Goal: Feedback & Contribution: Leave review/rating

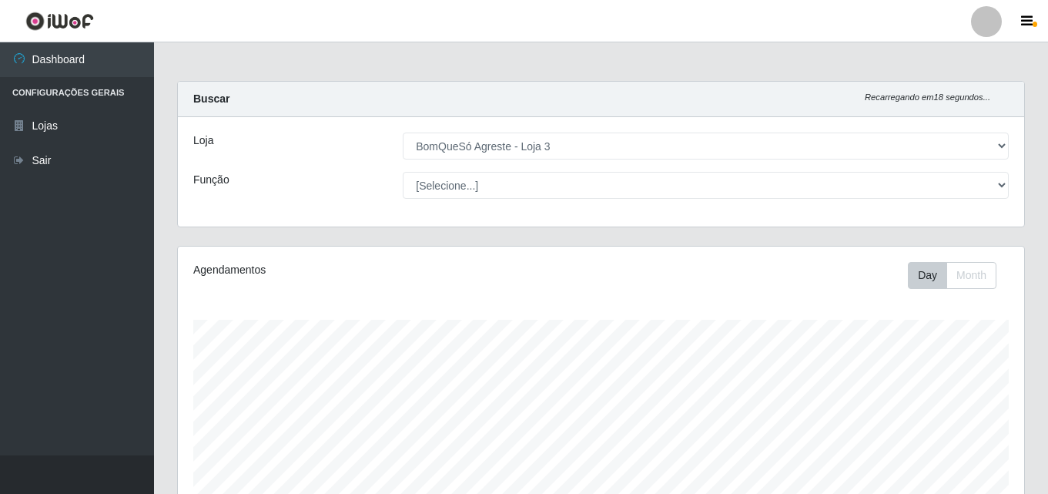
select select "215"
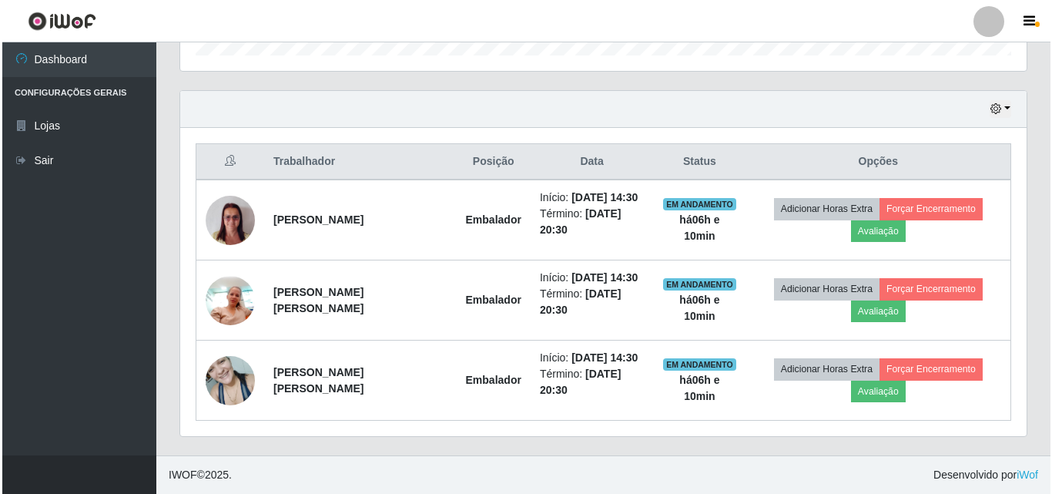
scroll to position [320, 846]
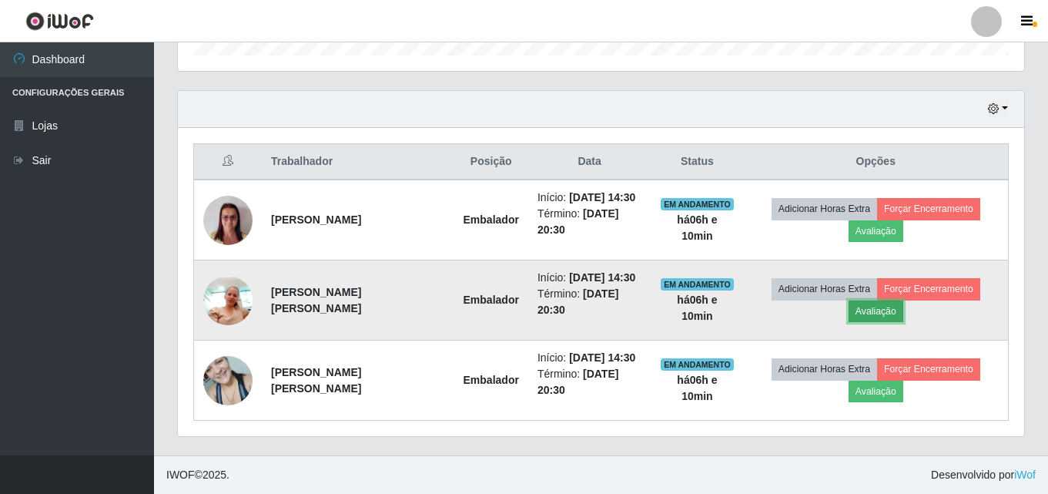
click at [877, 313] on button "Avaliação" at bounding box center [876, 311] width 55 height 22
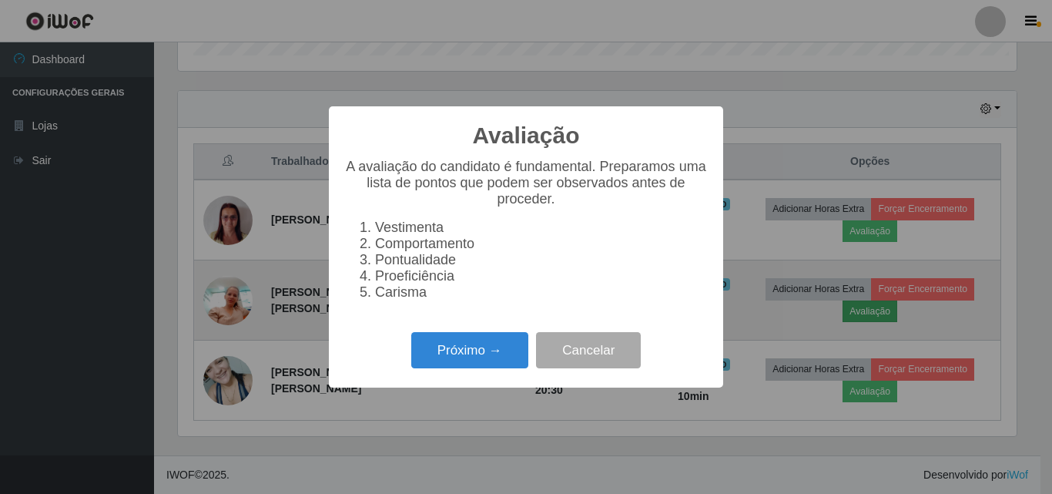
scroll to position [320, 839]
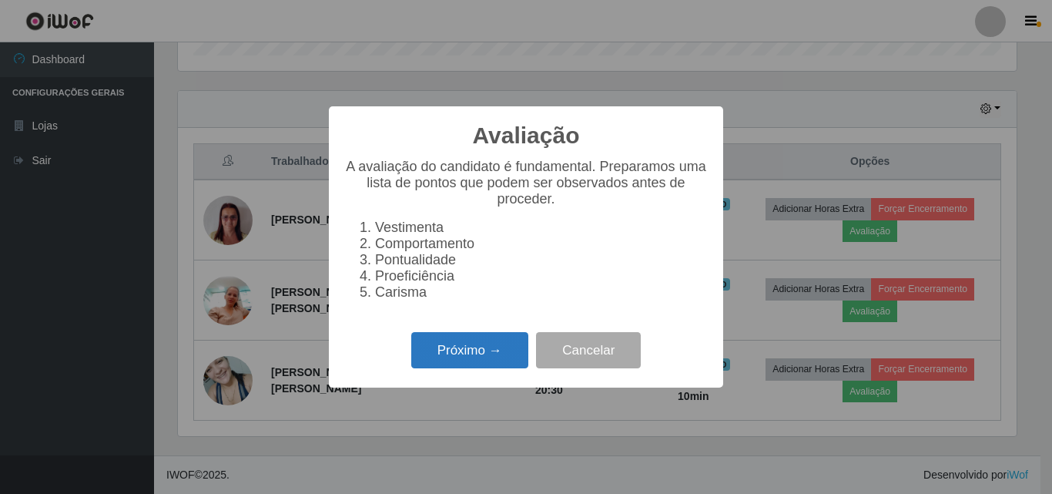
click at [461, 363] on button "Próximo →" at bounding box center [469, 350] width 117 height 36
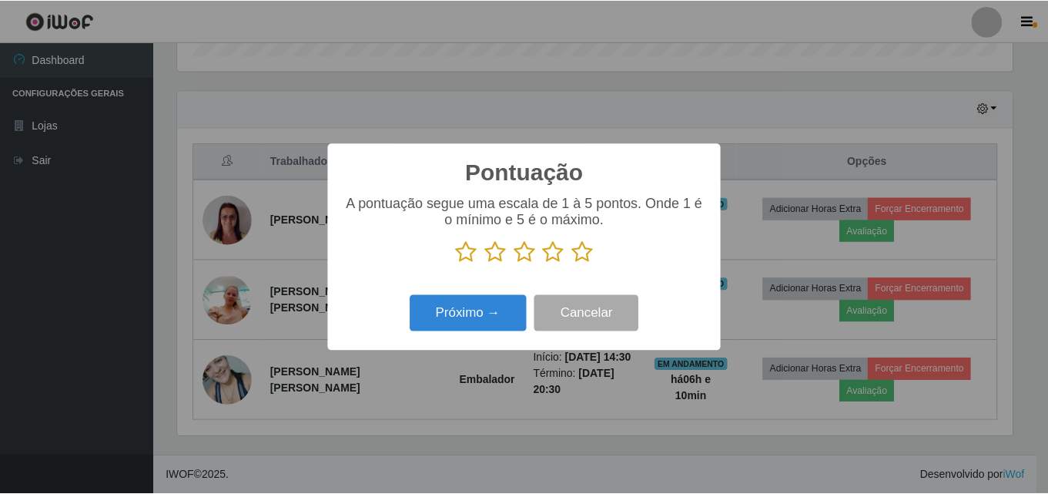
scroll to position [461, 0]
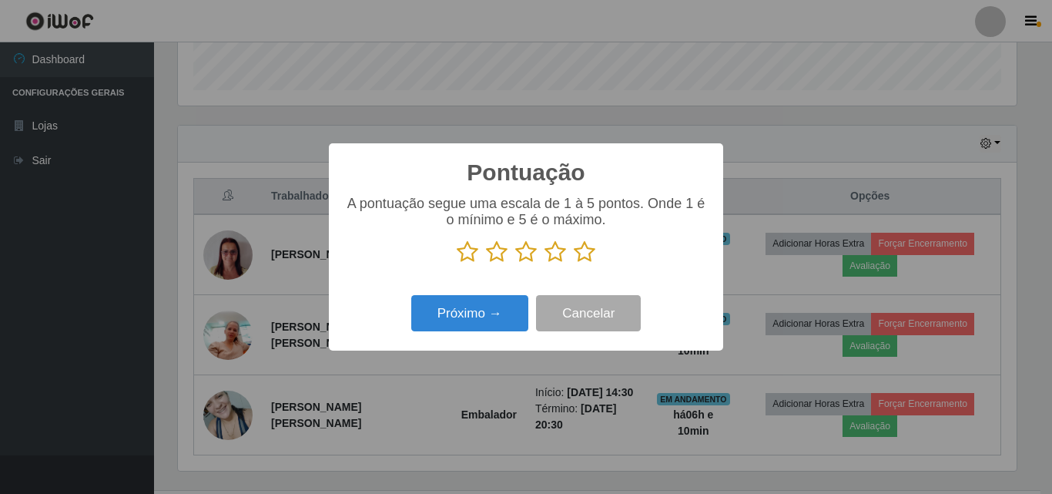
click at [582, 248] on icon at bounding box center [585, 251] width 22 height 23
click at [574, 263] on input "radio" at bounding box center [574, 263] width 0 height 0
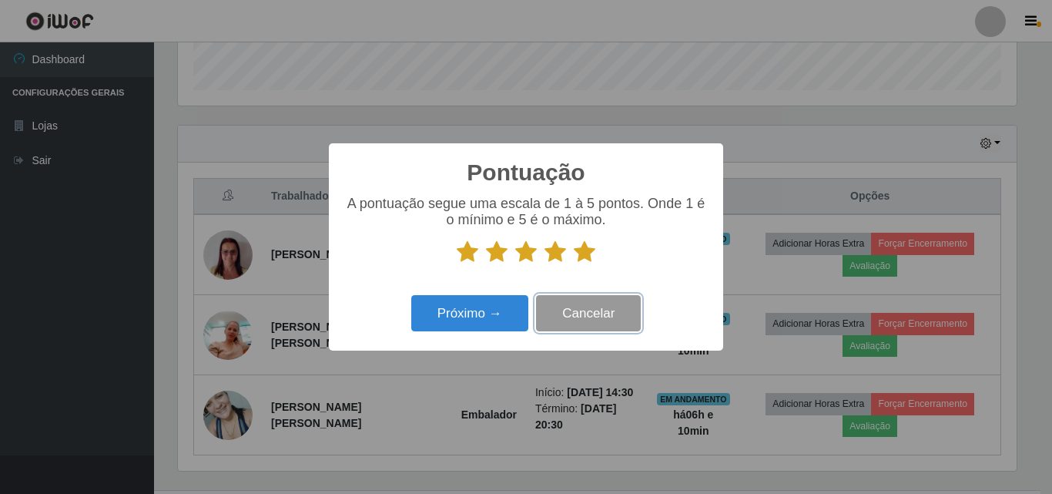
click at [597, 331] on button "Cancelar" at bounding box center [588, 313] width 105 height 36
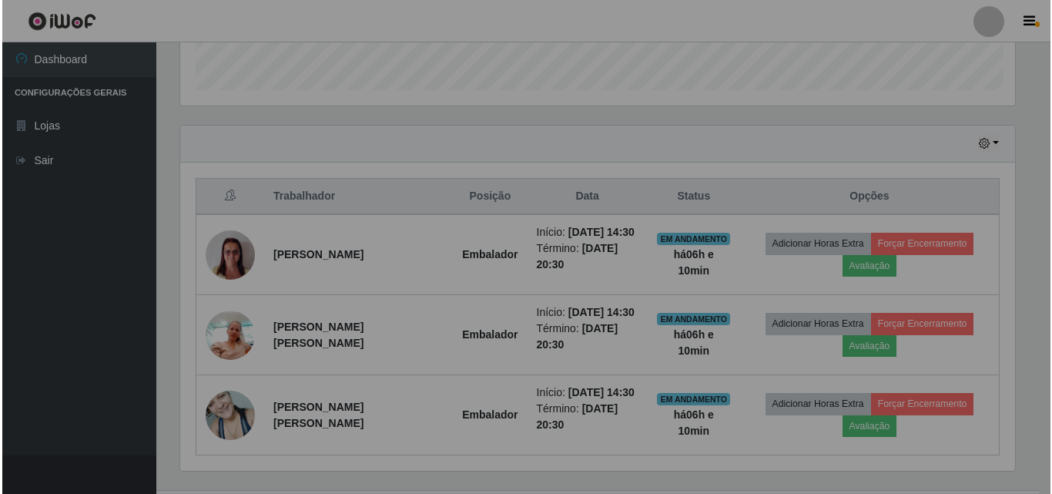
scroll to position [320, 846]
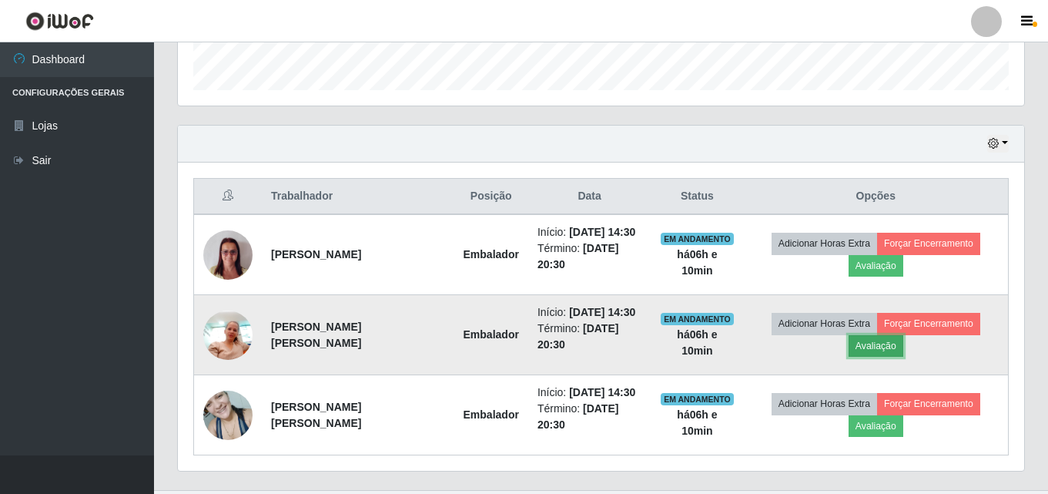
click at [872, 344] on button "Avaliação" at bounding box center [876, 346] width 55 height 22
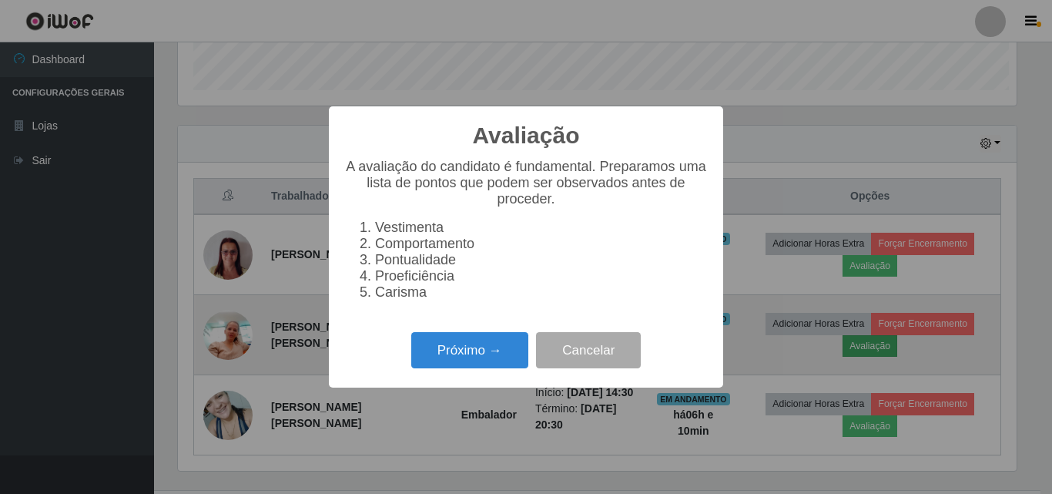
scroll to position [320, 839]
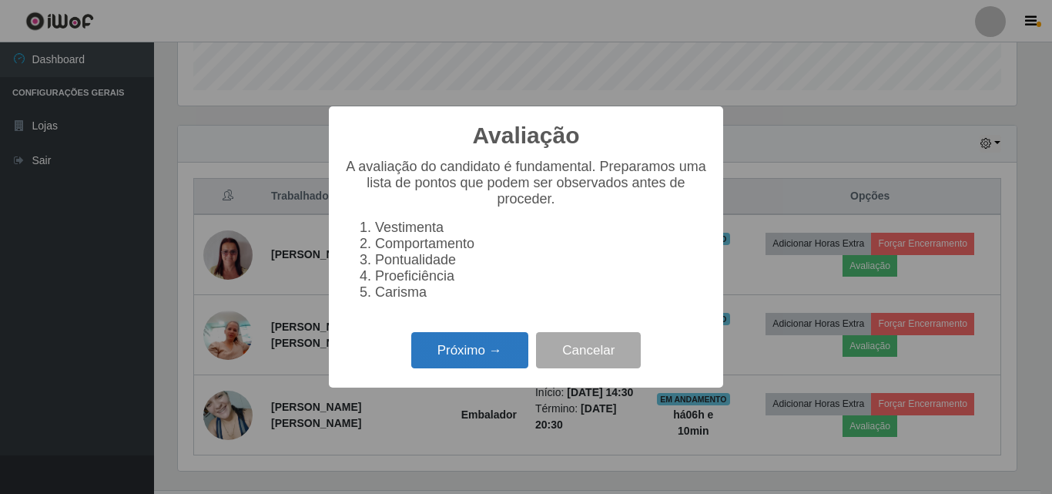
click at [499, 353] on button "Próximo →" at bounding box center [469, 350] width 117 height 36
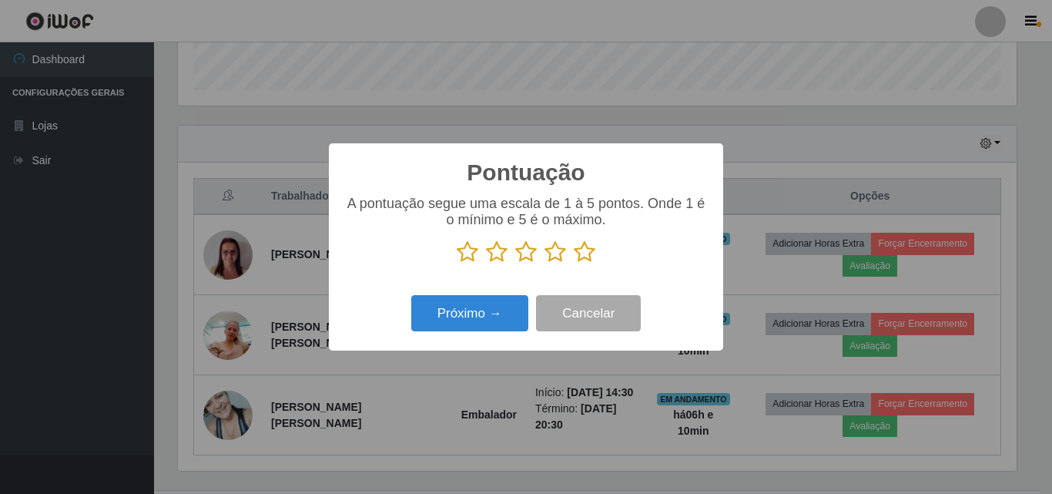
click at [588, 251] on icon at bounding box center [585, 251] width 22 height 23
click at [574, 263] on input "radio" at bounding box center [574, 263] width 0 height 0
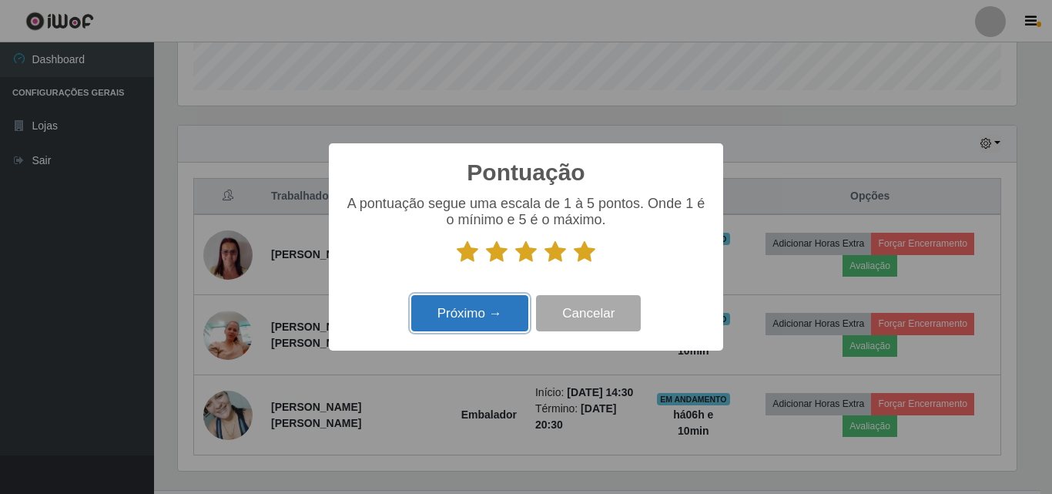
click at [481, 320] on button "Próximo →" at bounding box center [469, 313] width 117 height 36
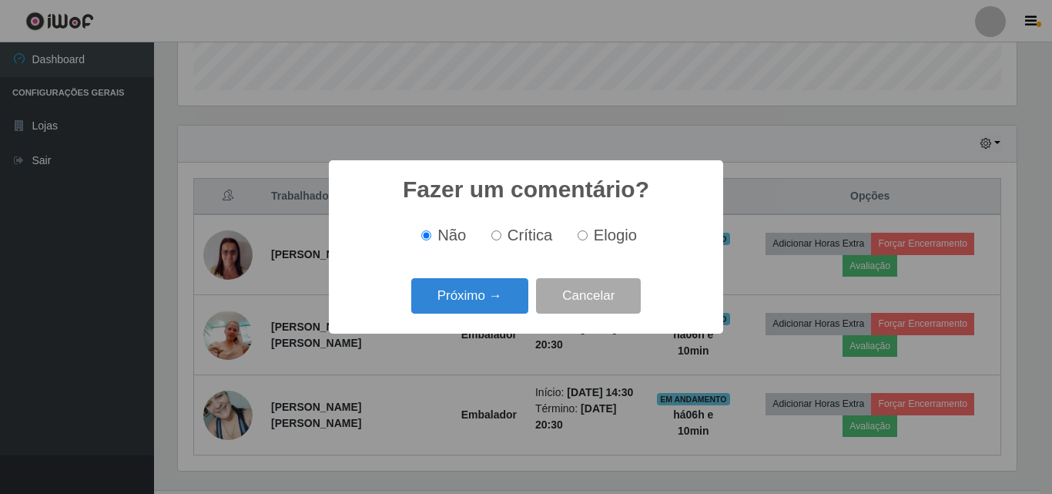
click at [588, 236] on label "Elogio" at bounding box center [603, 235] width 65 height 18
click at [588, 236] on input "Elogio" at bounding box center [583, 235] width 10 height 10
radio input "true"
click at [482, 294] on button "Próximo →" at bounding box center [469, 296] width 117 height 36
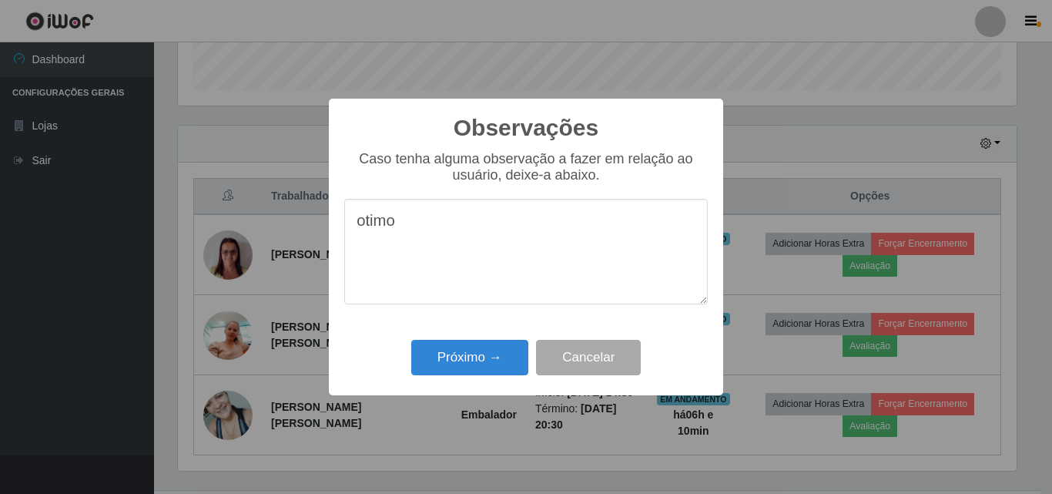
click at [364, 227] on textarea "otimo" at bounding box center [526, 252] width 364 height 106
type textarea "otimo"
click at [489, 360] on button "Próximo →" at bounding box center [469, 358] width 117 height 36
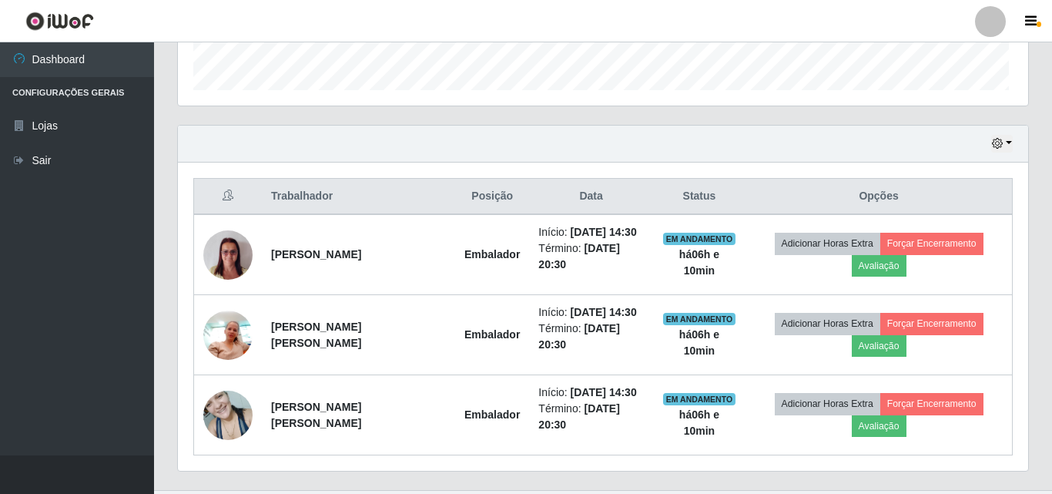
scroll to position [320, 846]
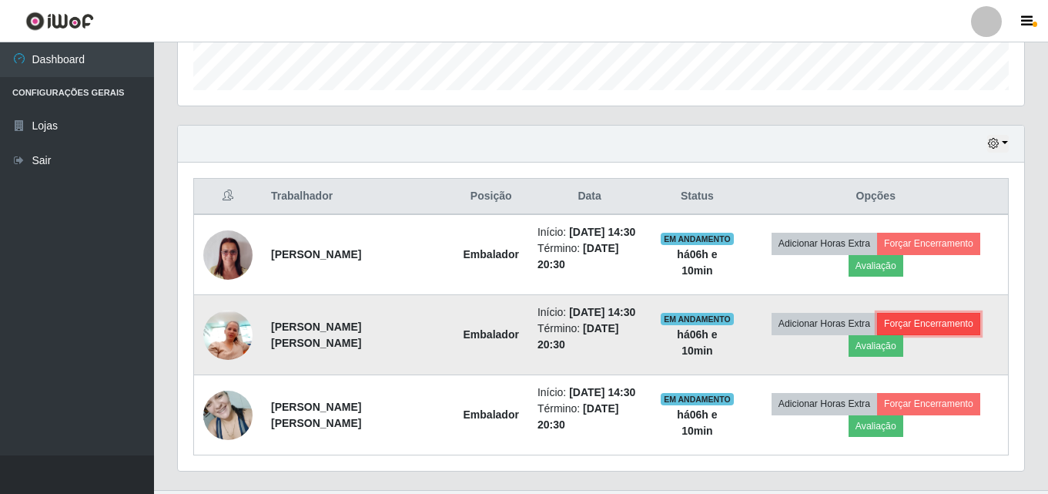
click at [930, 320] on button "Forçar Encerramento" at bounding box center [928, 324] width 103 height 22
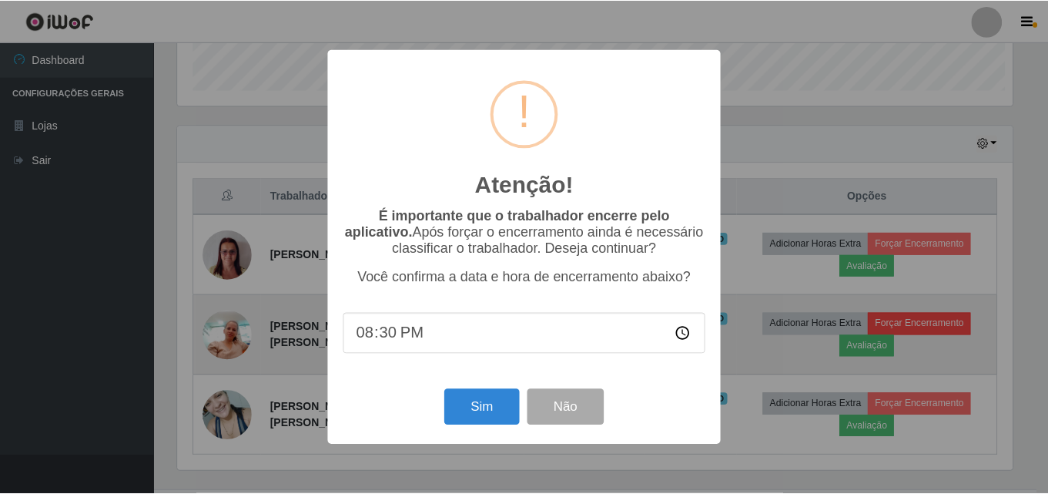
scroll to position [320, 839]
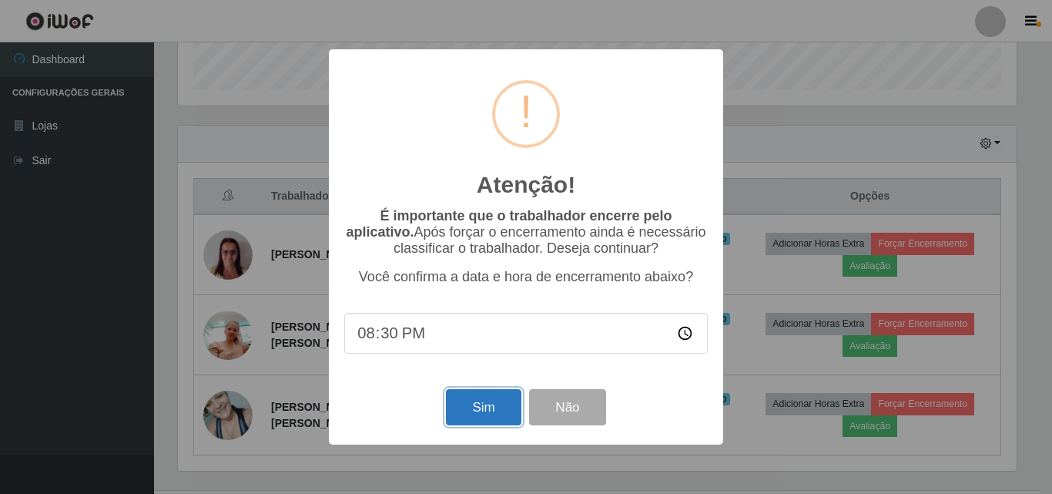
click at [513, 410] on button "Sim" at bounding box center [483, 407] width 75 height 36
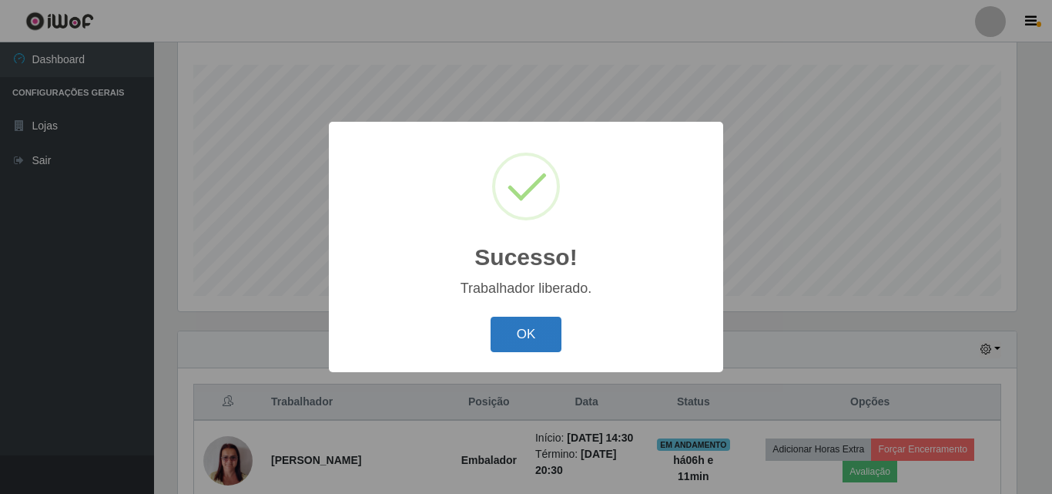
click at [522, 330] on button "OK" at bounding box center [527, 335] width 72 height 36
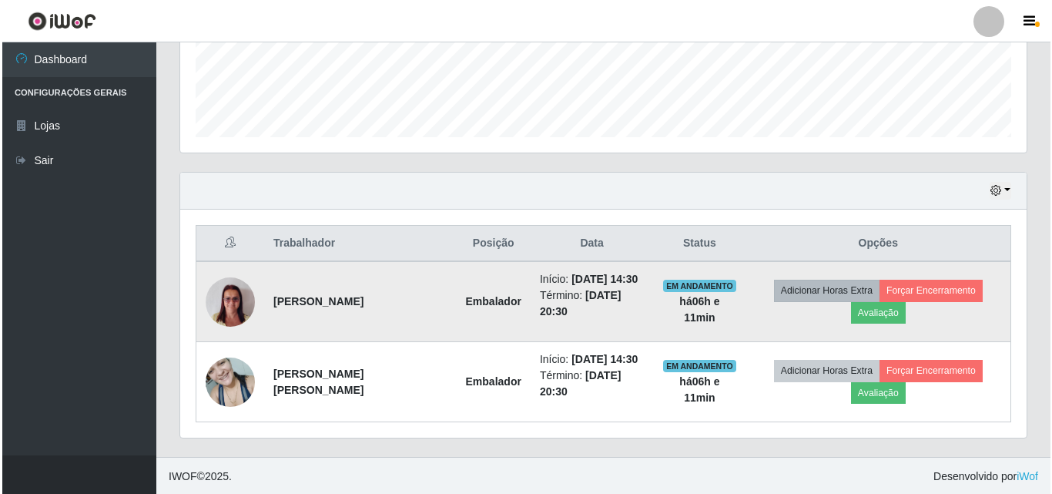
scroll to position [415, 0]
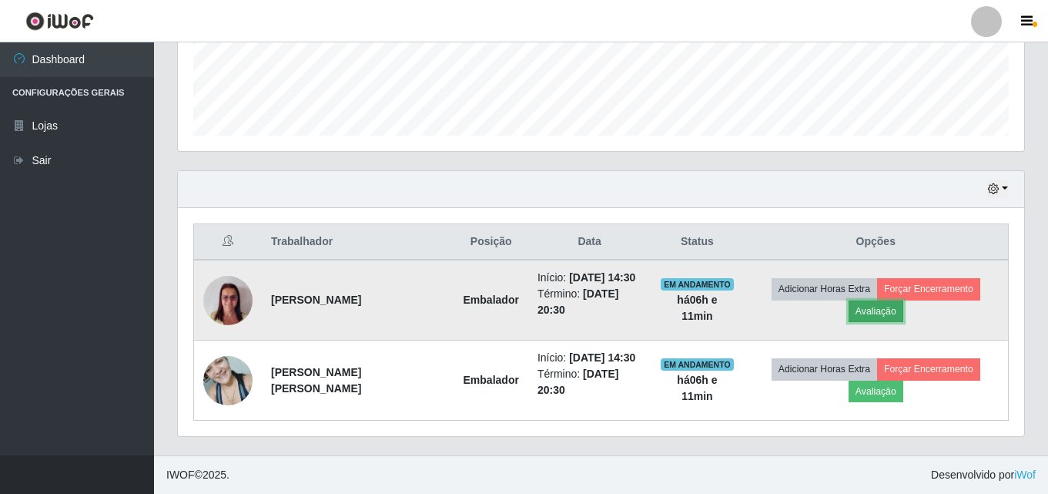
click at [869, 307] on button "Avaliação" at bounding box center [876, 311] width 55 height 22
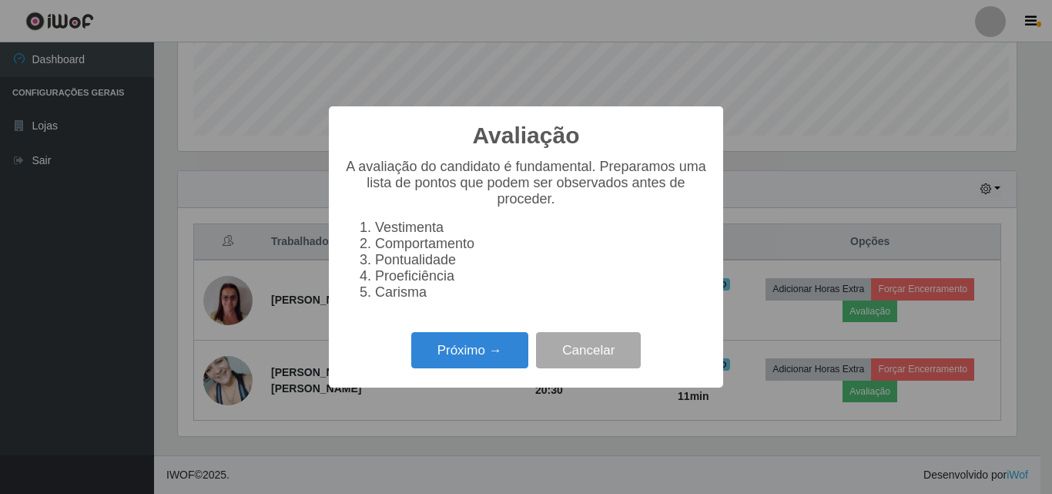
scroll to position [320, 839]
click at [491, 368] on button "Próximo →" at bounding box center [469, 350] width 117 height 36
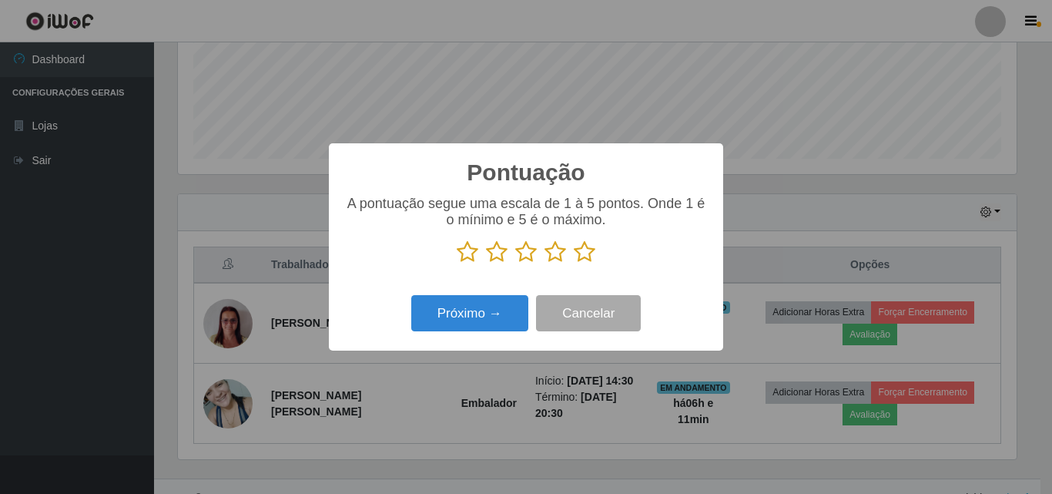
scroll to position [769845, 769326]
click at [593, 253] on icon at bounding box center [585, 251] width 22 height 23
click at [574, 263] on input "radio" at bounding box center [574, 263] width 0 height 0
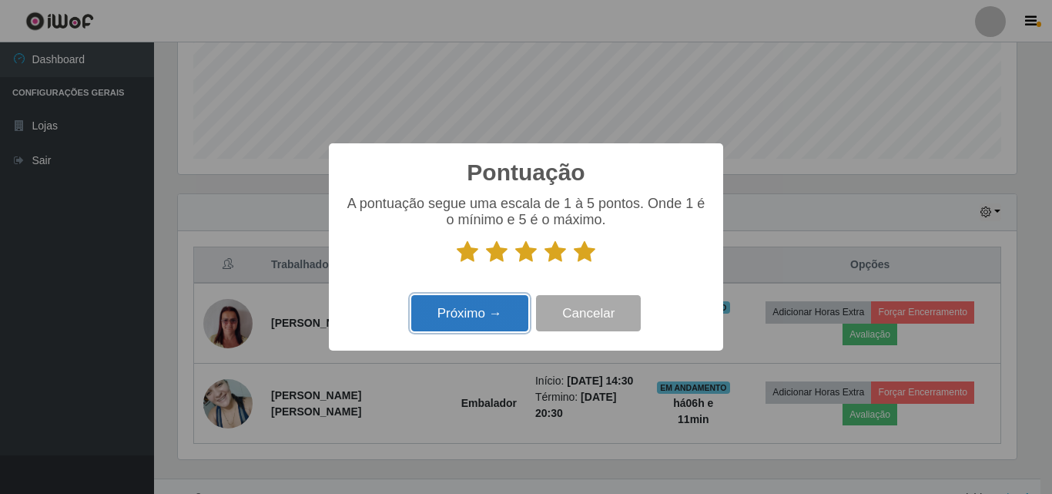
click at [506, 313] on button "Próximo →" at bounding box center [469, 313] width 117 height 36
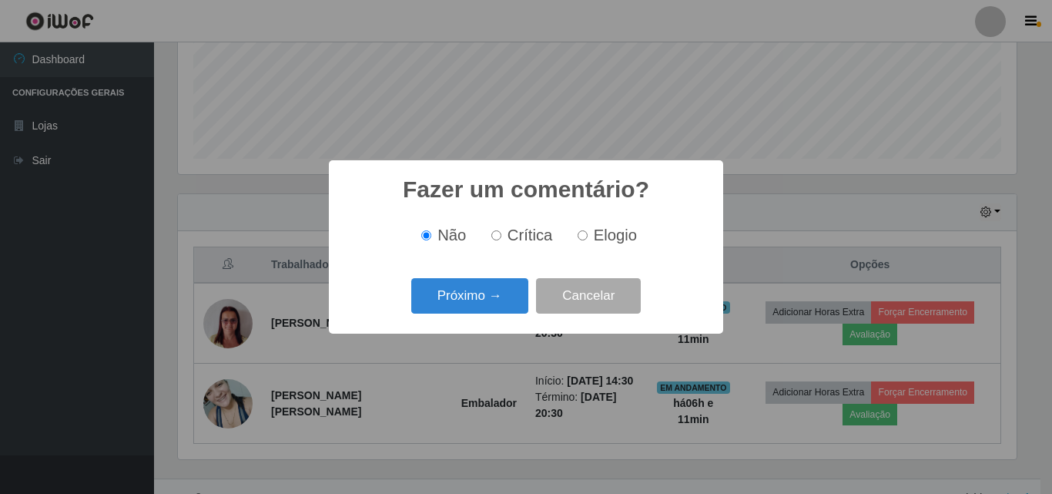
click at [582, 235] on input "Elogio" at bounding box center [583, 235] width 10 height 10
radio input "true"
click at [515, 291] on button "Próximo →" at bounding box center [469, 296] width 117 height 36
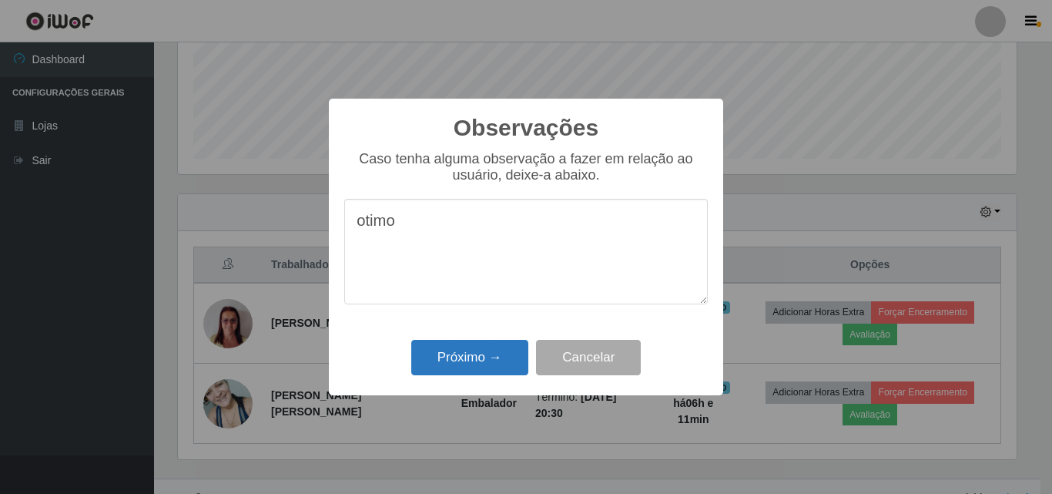
type textarea "otimo"
click at [484, 353] on button "Próximo →" at bounding box center [469, 358] width 117 height 36
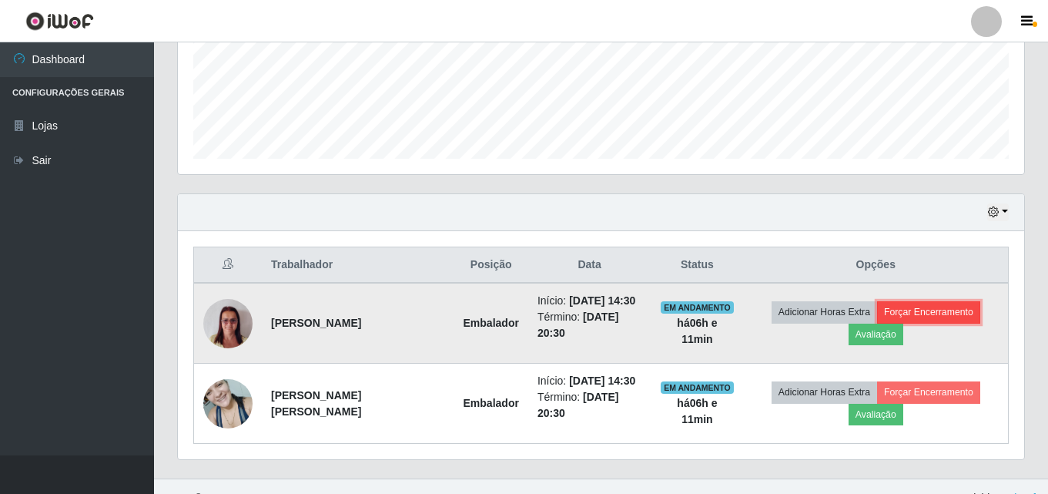
click at [935, 306] on button "Forçar Encerramento" at bounding box center [928, 312] width 103 height 22
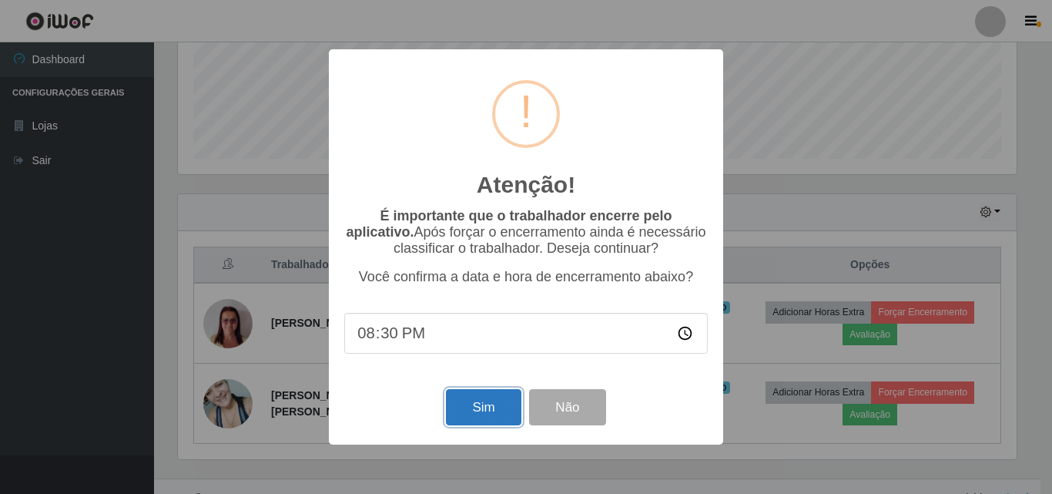
click at [465, 414] on button "Sim" at bounding box center [483, 407] width 75 height 36
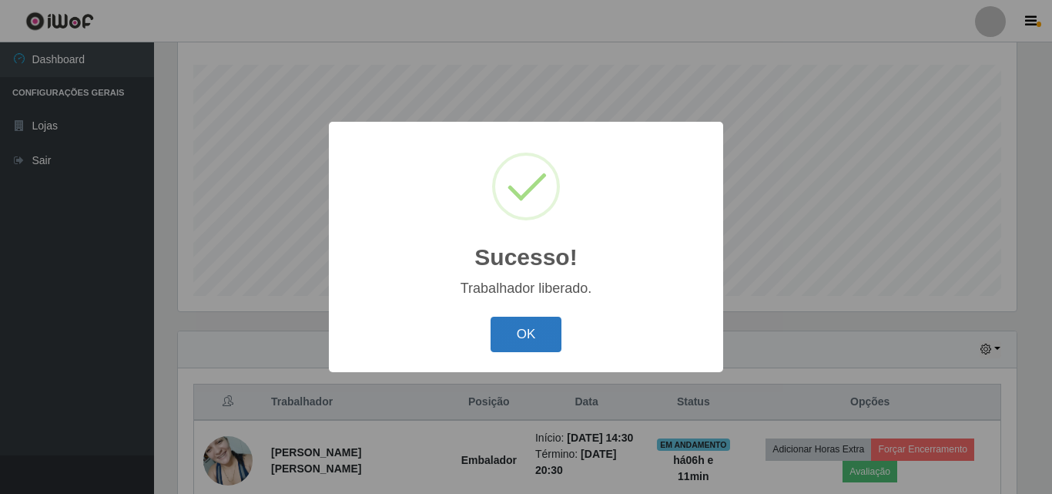
click at [543, 335] on button "OK" at bounding box center [527, 335] width 72 height 36
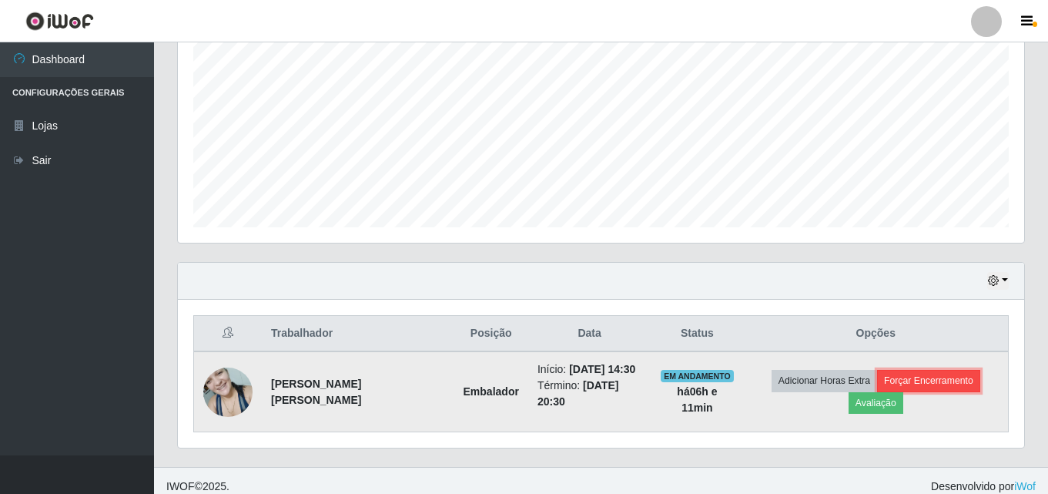
click at [886, 387] on button "Forçar Encerramento" at bounding box center [928, 381] width 103 height 22
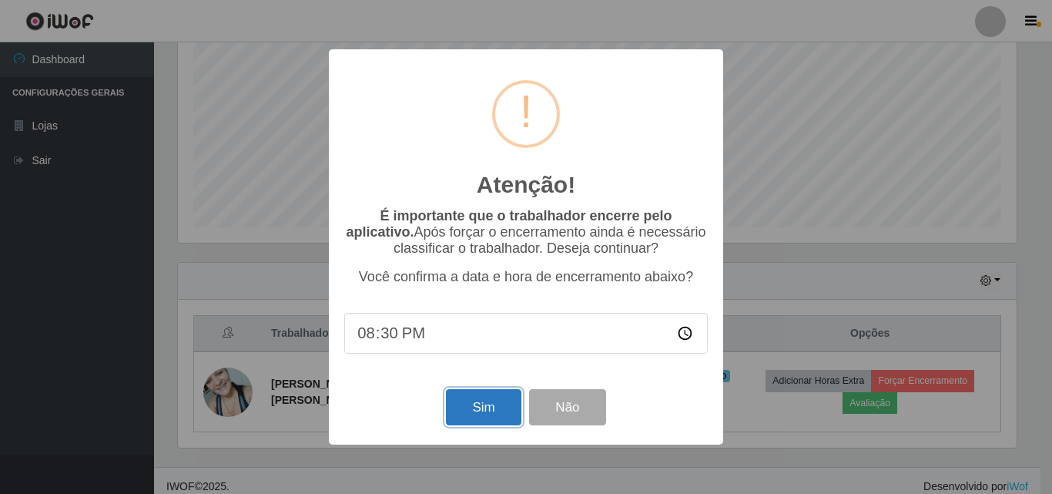
click at [496, 416] on button "Sim" at bounding box center [483, 407] width 75 height 36
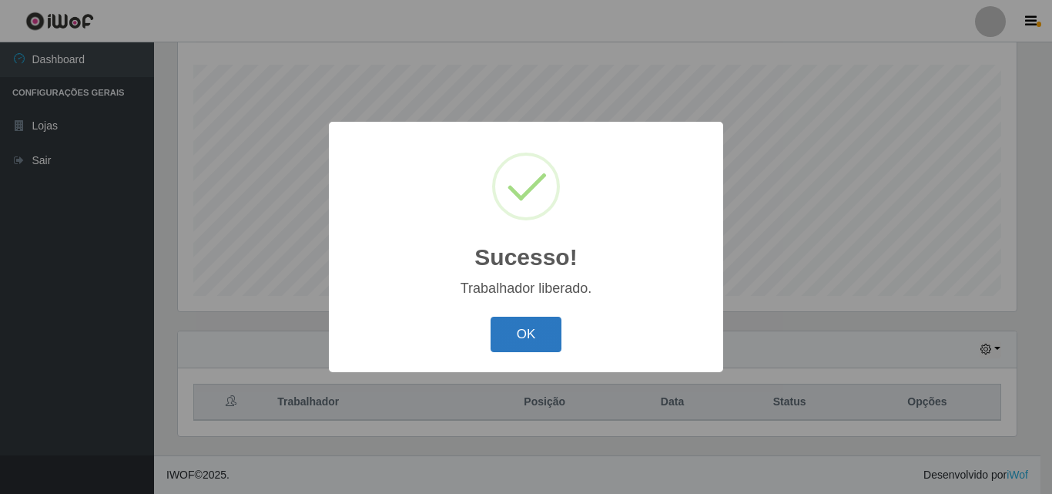
click at [523, 337] on button "OK" at bounding box center [527, 335] width 72 height 36
